Goal: Find specific page/section: Find specific page/section

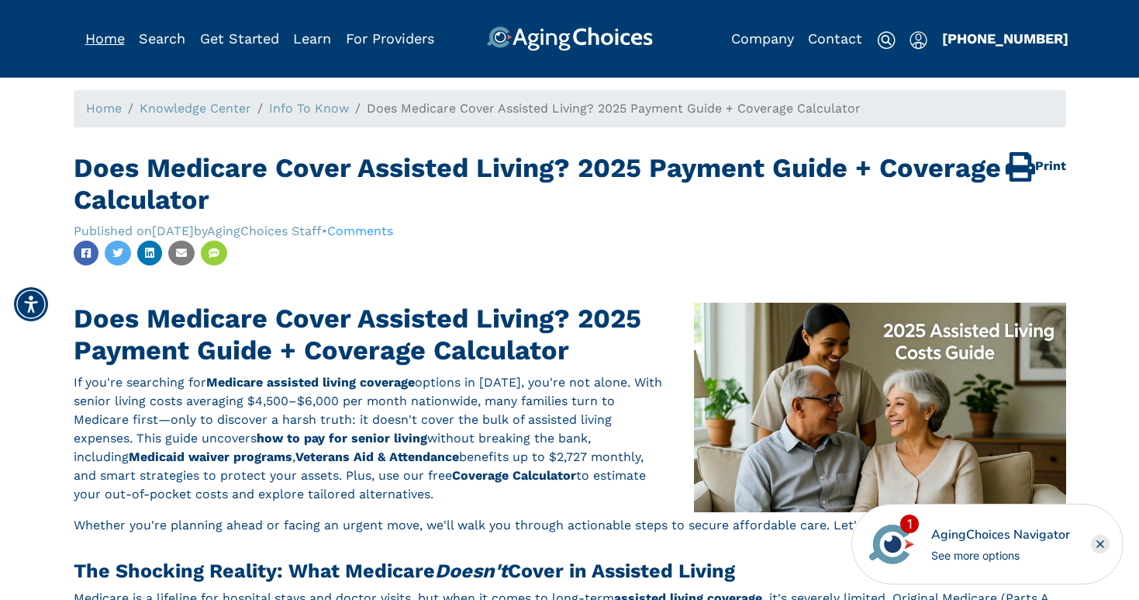
click at [107, 40] on link "Home" at bounding box center [105, 38] width 40 height 16
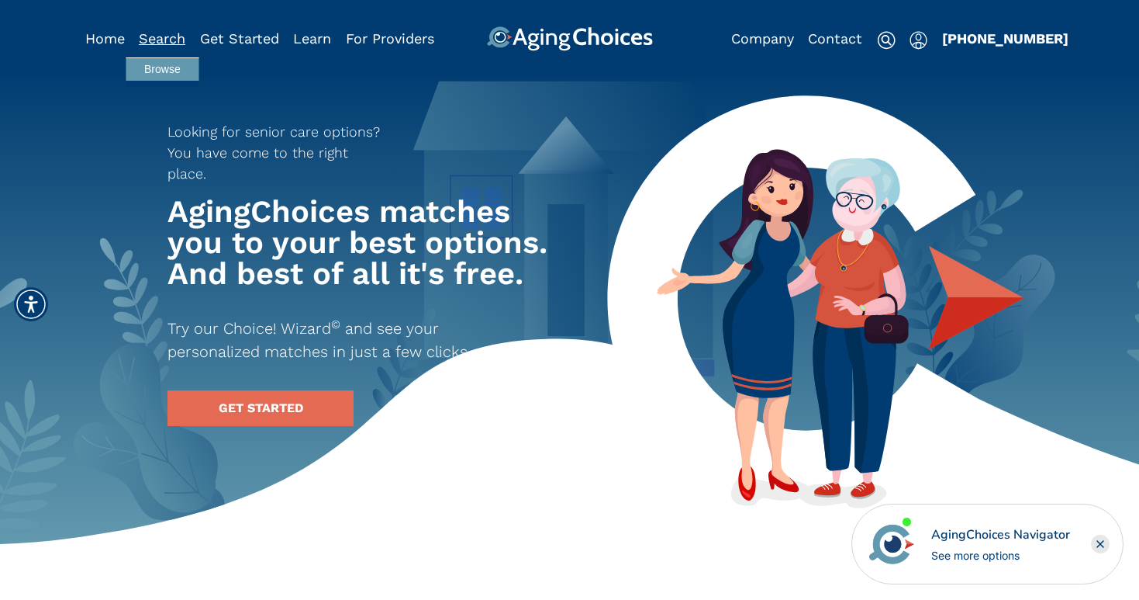
click at [165, 40] on link "Search" at bounding box center [162, 38] width 47 height 16
